Goal: Transaction & Acquisition: Purchase product/service

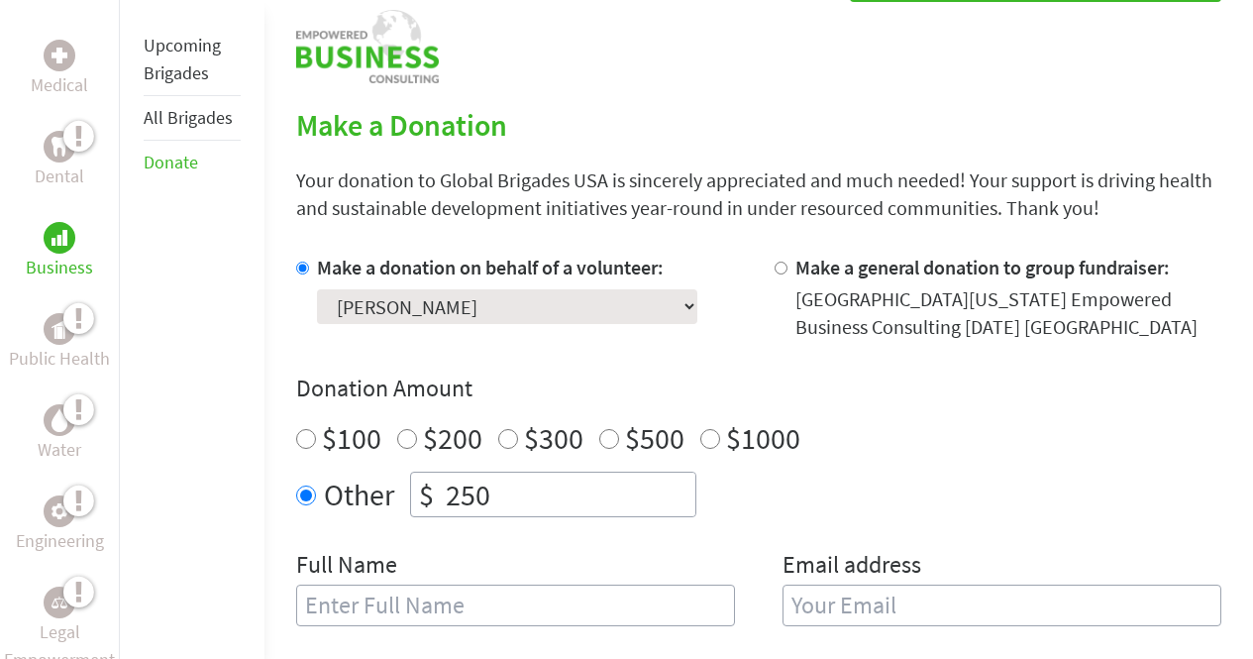
scroll to position [410, 0]
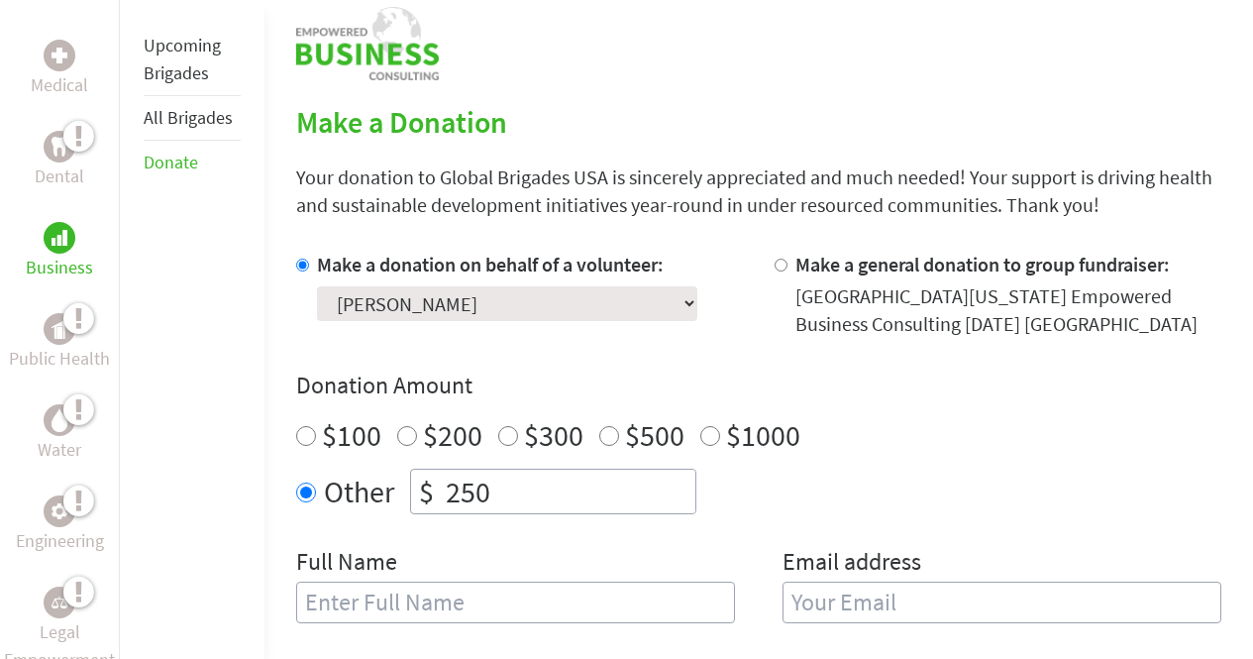
click at [495, 307] on select "Select a volunteer... [PERSON_NAME] [GEOGRAPHIC_DATA][PERSON_NAME] [GEOGRAPHIC_…" at bounding box center [507, 303] width 380 height 35
select select "D7120561-8E98-11F0-9E6E-42010A400005"
click at [317, 286] on select "Select a volunteer... [PERSON_NAME] [GEOGRAPHIC_DATA][PERSON_NAME] [GEOGRAPHIC_…" at bounding box center [507, 303] width 380 height 35
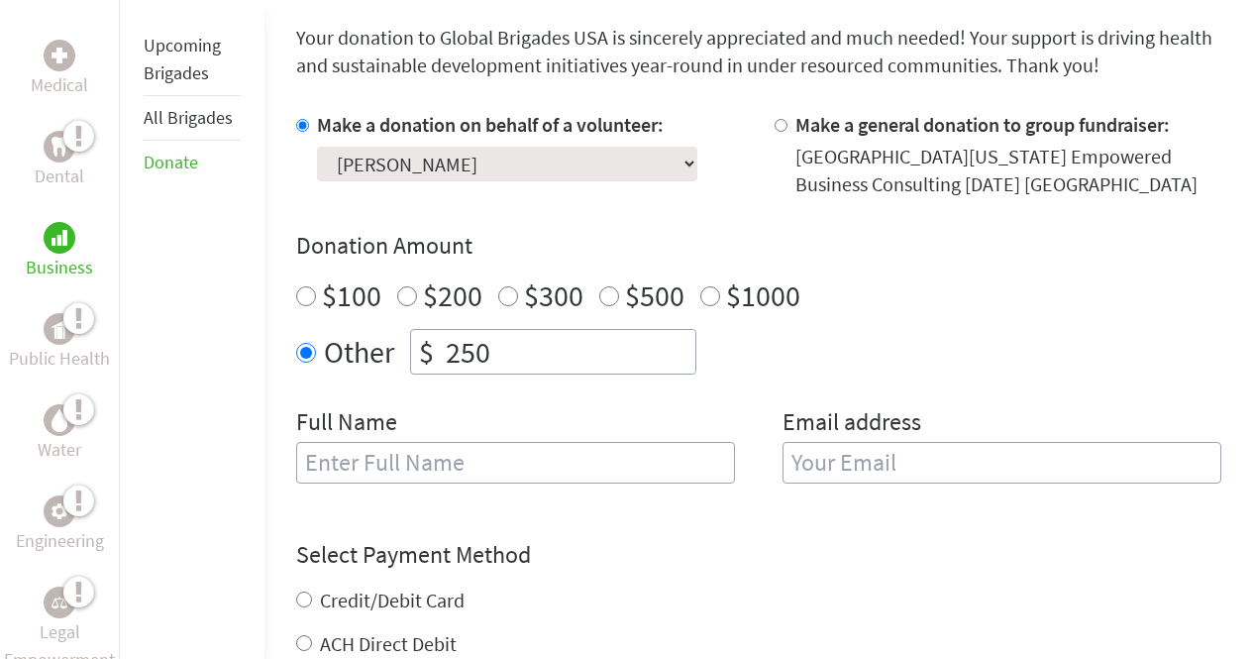
scroll to position [571, 0]
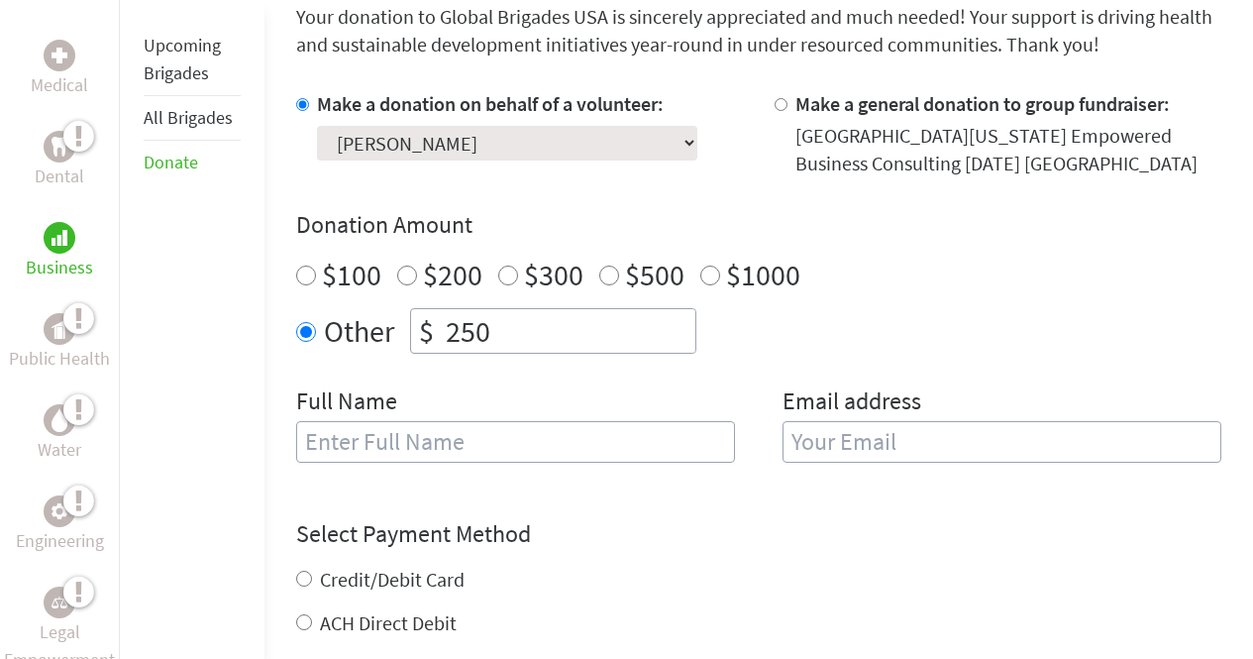
click at [437, 445] on input "text" at bounding box center [515, 442] width 439 height 42
type input "[PERSON_NAME]"
type input "[EMAIL_ADDRESS][DOMAIN_NAME]"
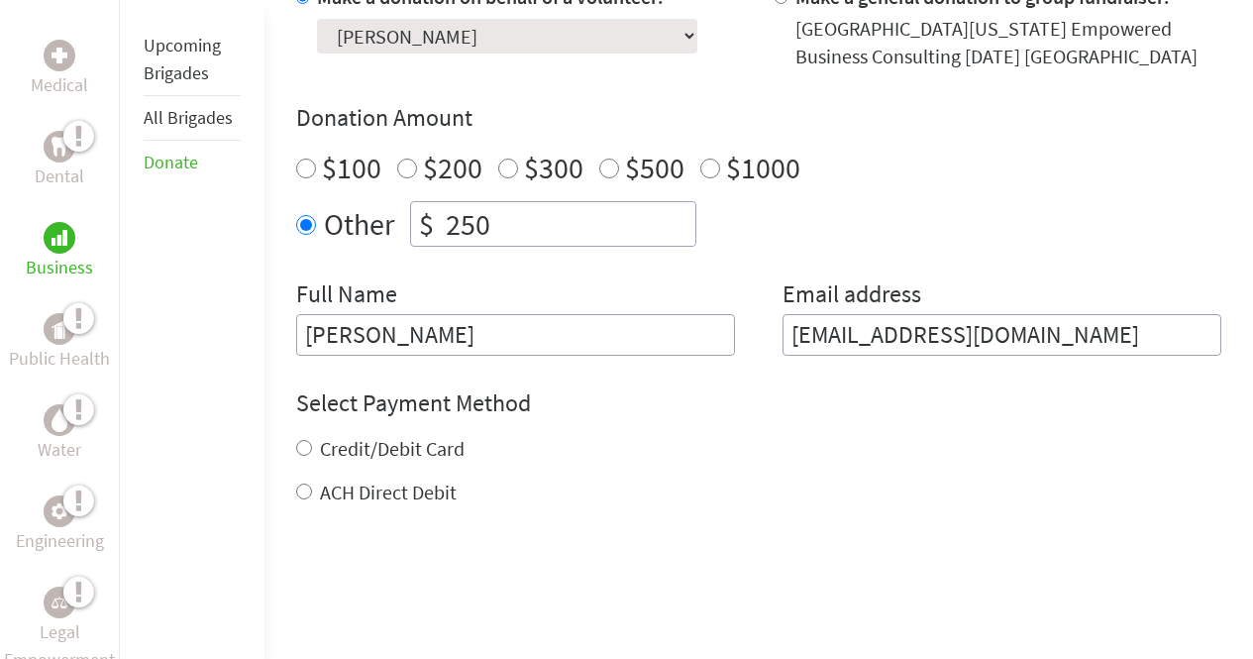
scroll to position [682, 0]
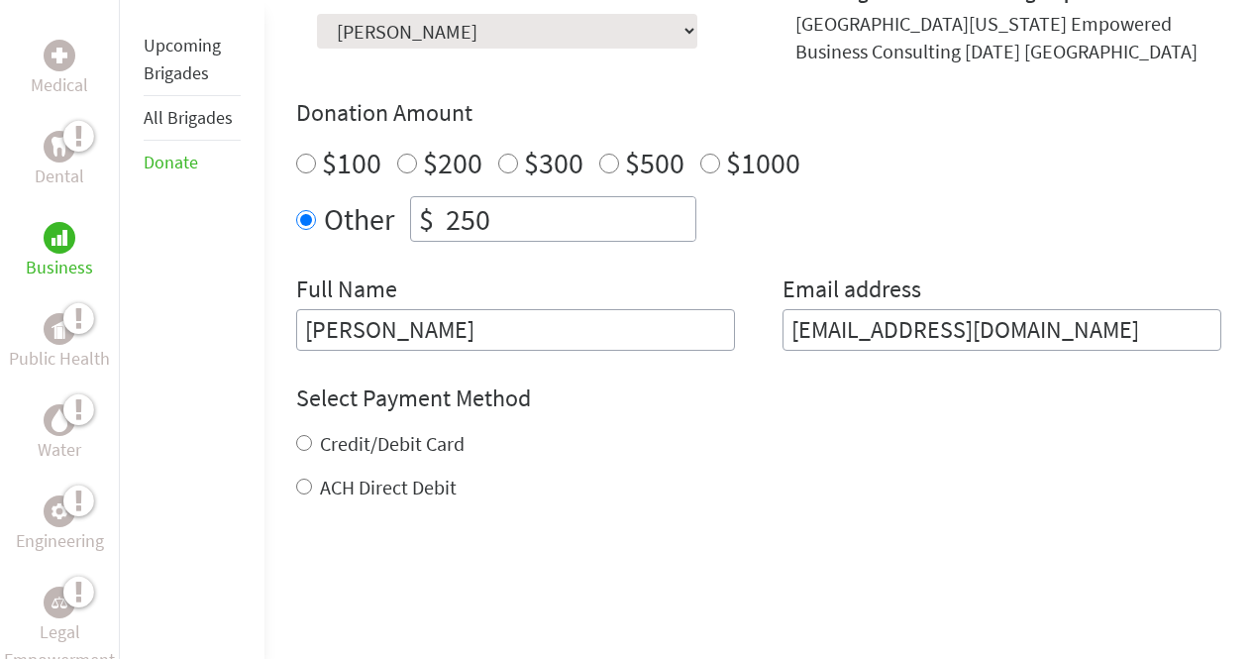
click at [445, 438] on label "Credit/Debit Card" at bounding box center [392, 443] width 145 height 25
click at [312, 438] on input "Credit/Debit Card" at bounding box center [304, 443] width 16 height 16
radio input "true"
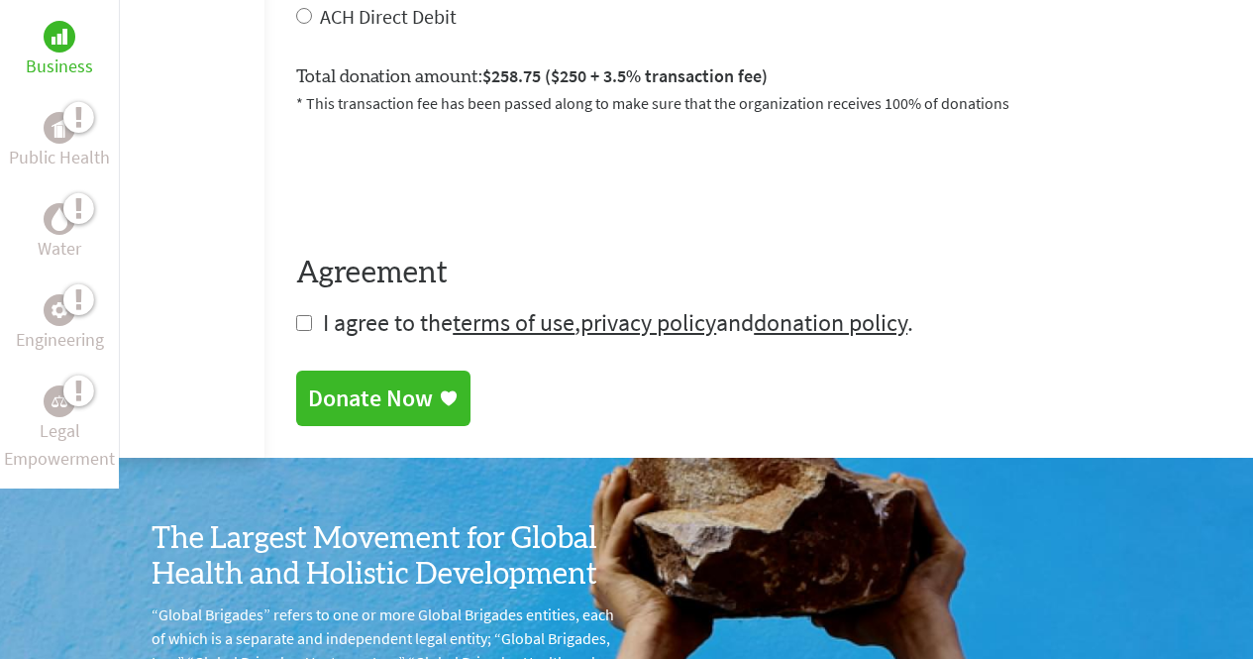
scroll to position [1156, 0]
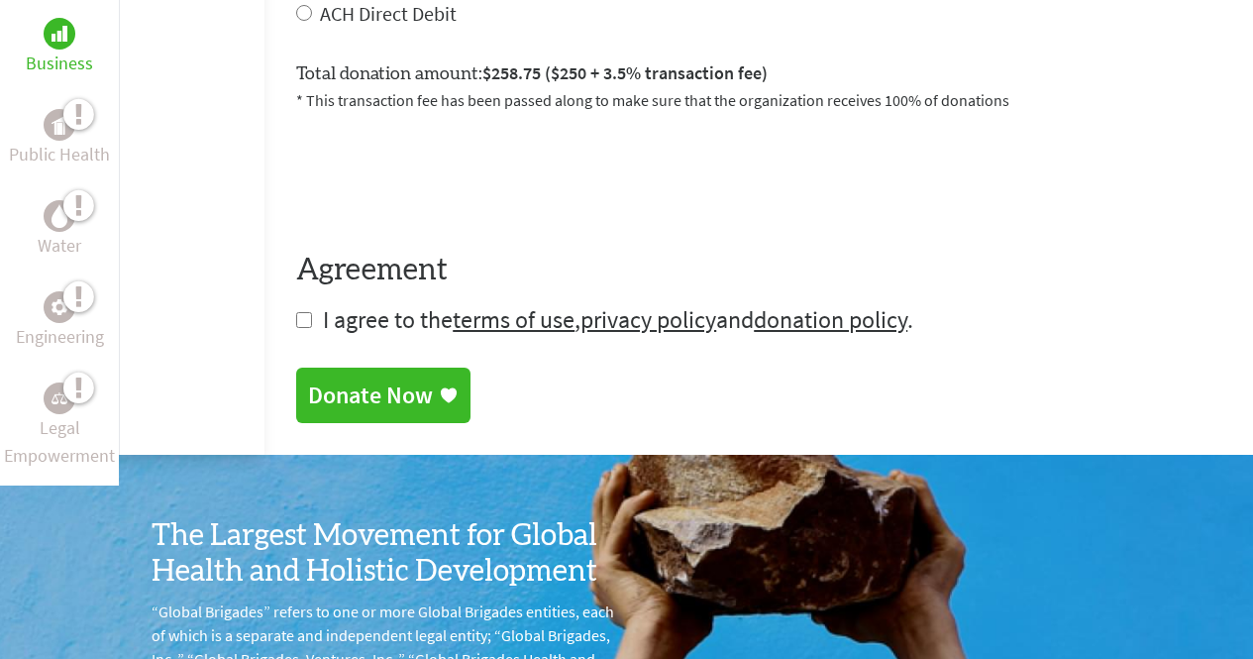
click at [298, 324] on input "checkbox" at bounding box center [304, 320] width 16 height 16
checkbox input "true"
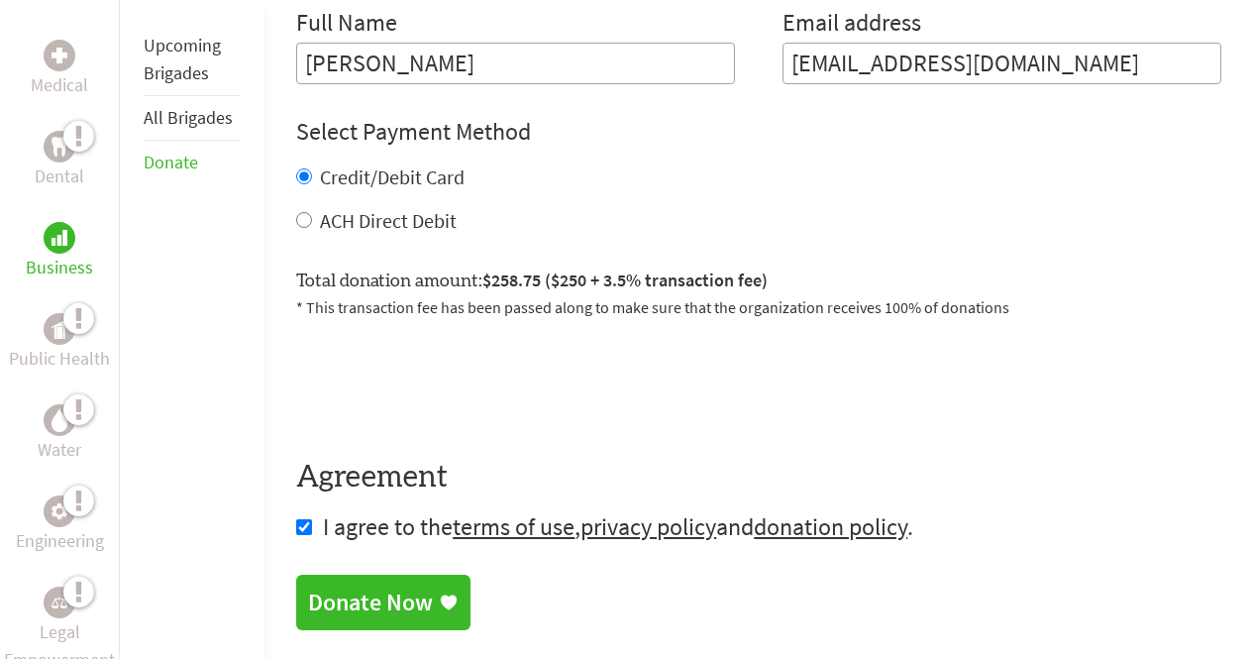
scroll to position [950, 0]
click at [402, 589] on div "Donate Now" at bounding box center [370, 603] width 125 height 32
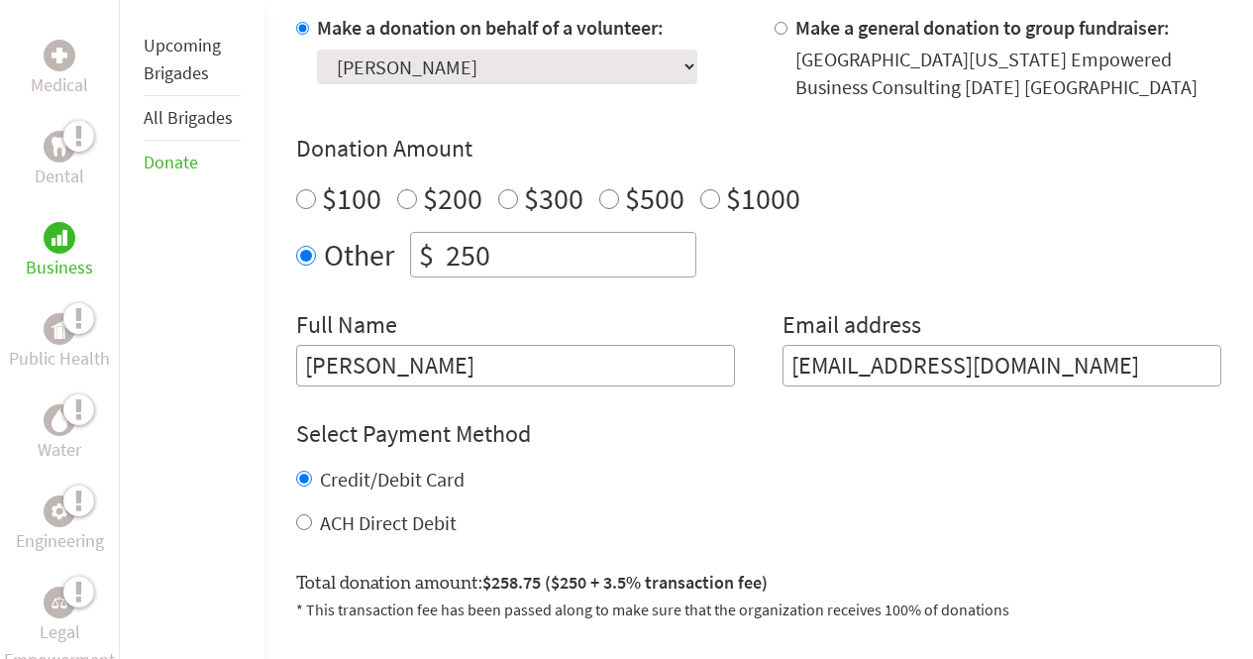
scroll to position [774, 0]
